Goal: Transaction & Acquisition: Download file/media

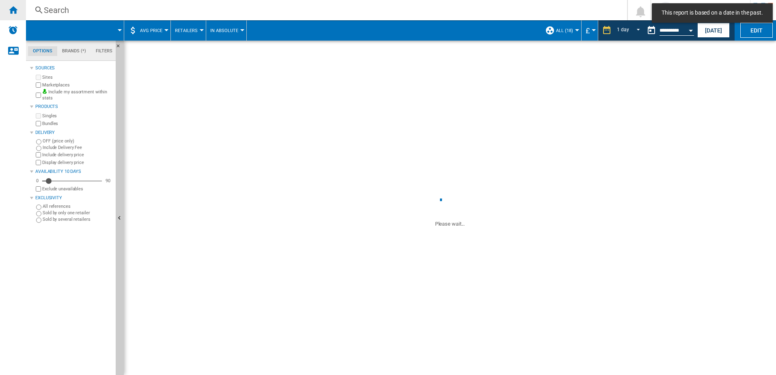
click at [10, 1] on div "Home" at bounding box center [13, 10] width 26 height 20
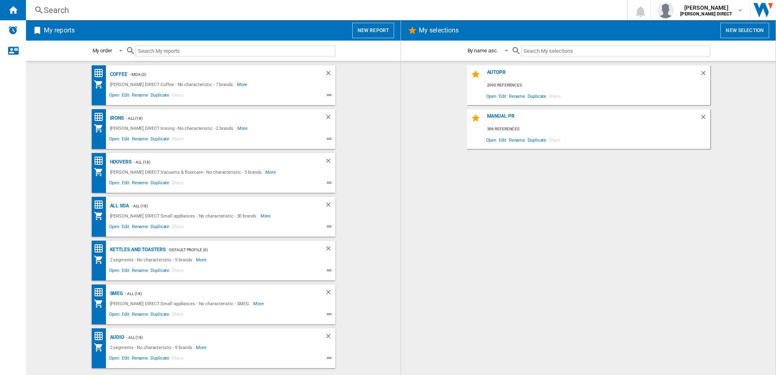
click at [508, 278] on div "AUTOPR 2090 references Open Edit Rename Duplicate Share MANUAL PR 396 reference…" at bounding box center [588, 218] width 358 height 306
click at [439, 187] on div "AUTOPR 2090 references Open Edit Rename Duplicate Share MANUAL PR 396 reference…" at bounding box center [588, 218] width 358 height 306
click at [500, 76] on div "AUTOPR" at bounding box center [592, 74] width 215 height 11
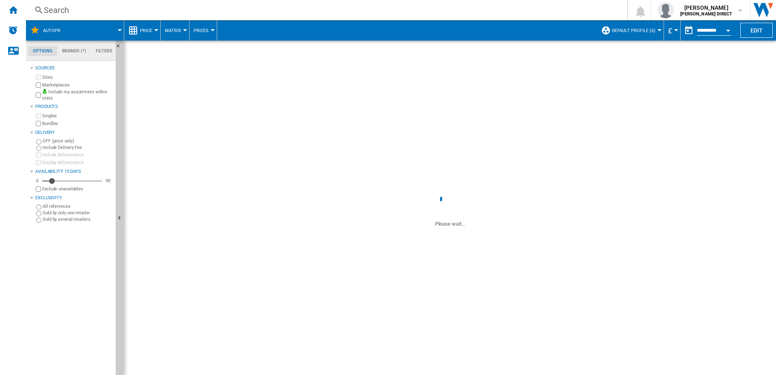
click at [633, 29] on span "Default profile (6)" at bounding box center [633, 30] width 43 height 5
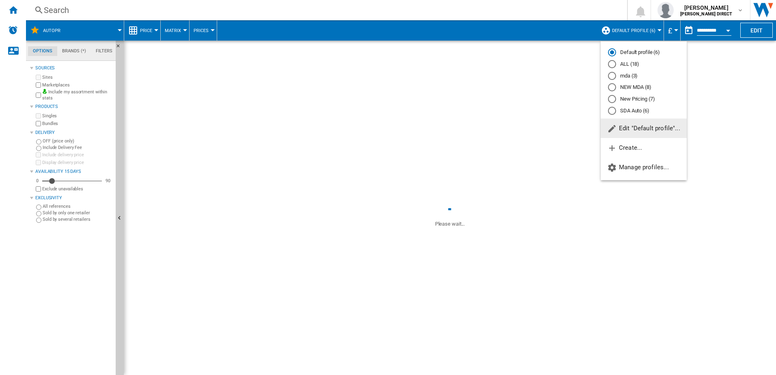
click at [634, 98] on md-radio-button "New Pricing (7)" at bounding box center [643, 99] width 71 height 8
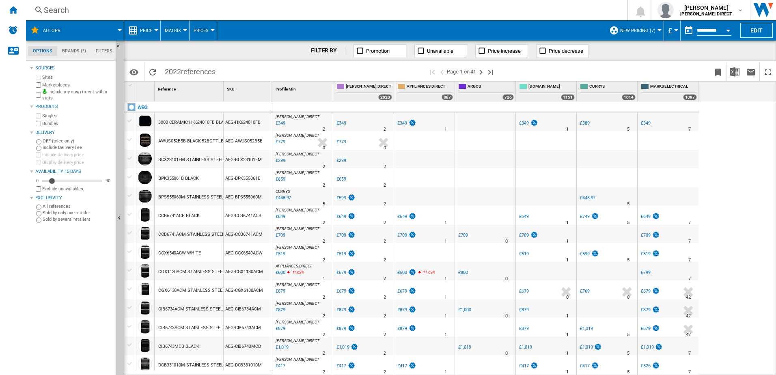
click at [643, 34] on button "New Pricing (7)" at bounding box center [639, 30] width 39 height 20
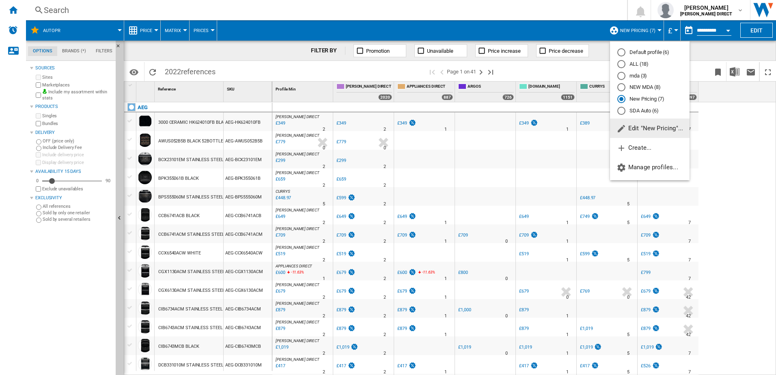
click at [643, 34] on md-backdrop at bounding box center [388, 187] width 776 height 375
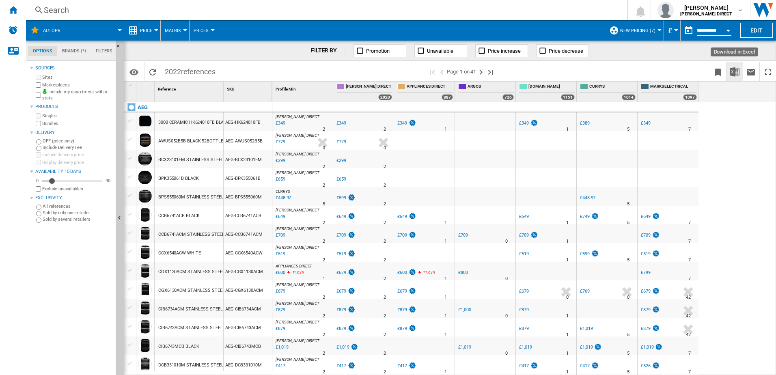
click at [735, 75] on img "Download in Excel" at bounding box center [735, 72] width 10 height 10
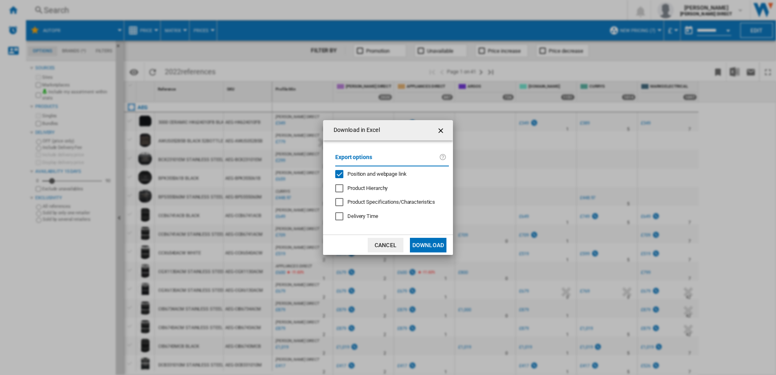
click at [348, 176] on span "Position and webpage link" at bounding box center [376, 174] width 59 height 6
click at [432, 248] on button "Download" at bounding box center [428, 245] width 37 height 15
